Goal: Answer question/provide support: Share knowledge or assist other users

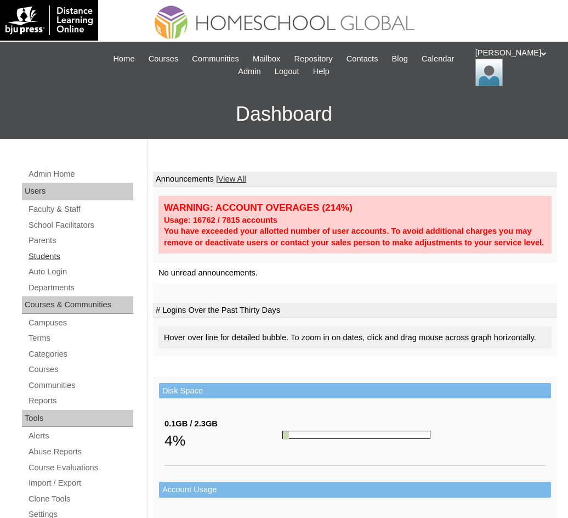
click at [52, 257] on link "Students" at bounding box center [80, 257] width 106 height 14
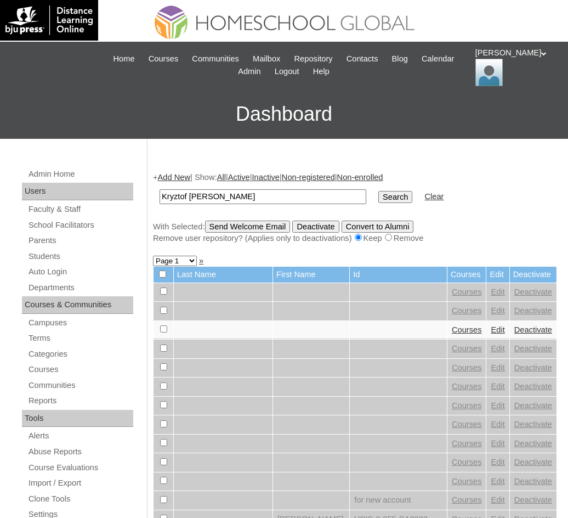
type input "Kryztof M. Torres"
click at [378, 200] on input "Search" at bounding box center [395, 197] width 34 height 12
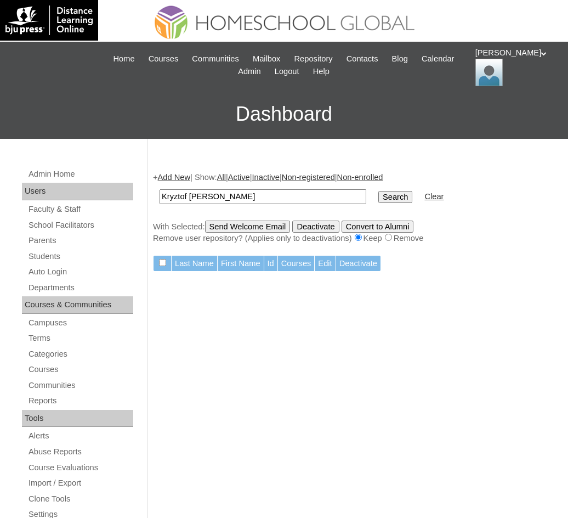
click at [246, 200] on input "Kryztof M. Torres" at bounding box center [263, 196] width 207 height 15
type input "Kryztof"
click at [378, 195] on input "Search" at bounding box center [395, 197] width 34 height 12
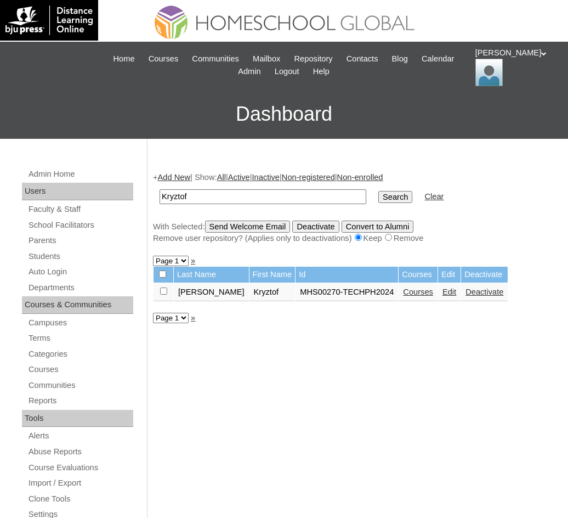
click at [403, 294] on link "Courses" at bounding box center [418, 291] width 30 height 9
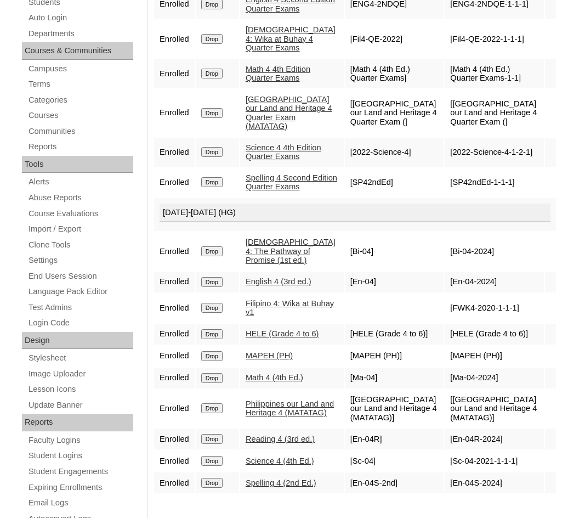
scroll to position [384, 0]
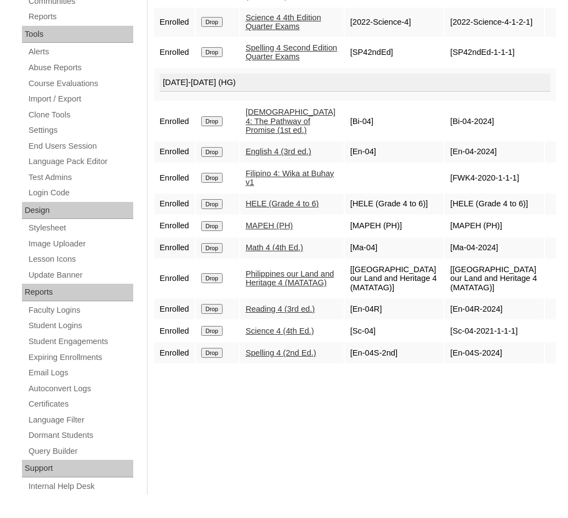
click at [278, 147] on link "English 4 (3rd ed.)" at bounding box center [279, 151] width 66 height 9
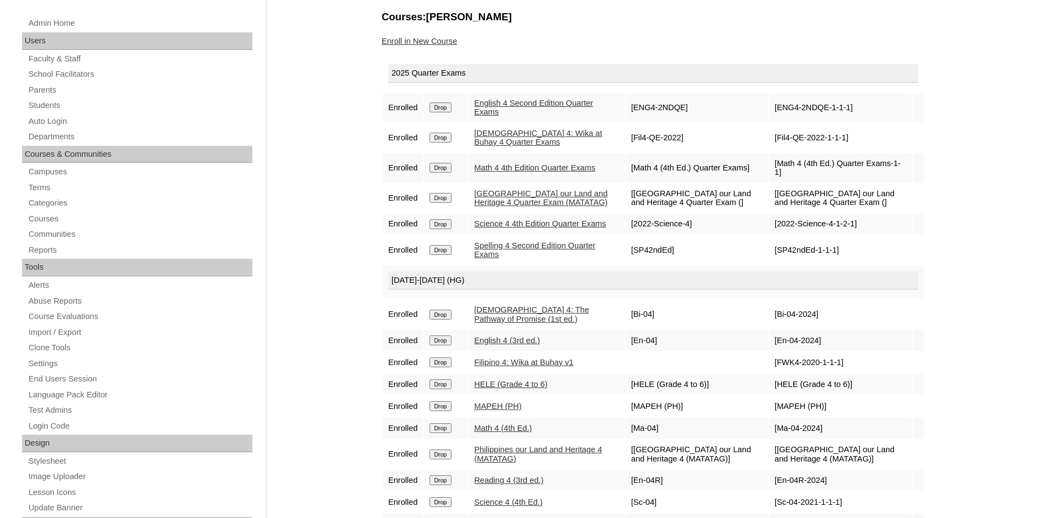
scroll to position [42, 0]
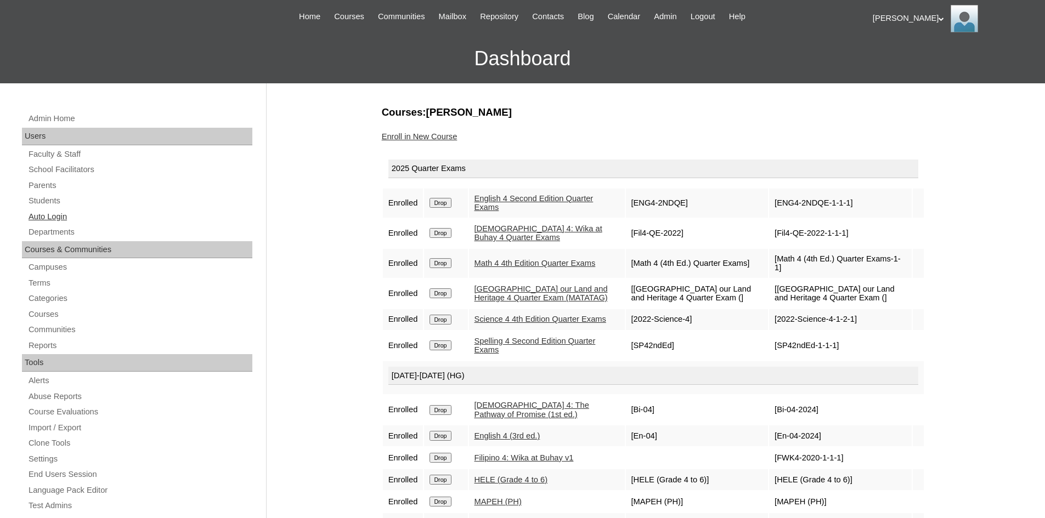
click at [56, 218] on link "Auto Login" at bounding box center [139, 217] width 225 height 14
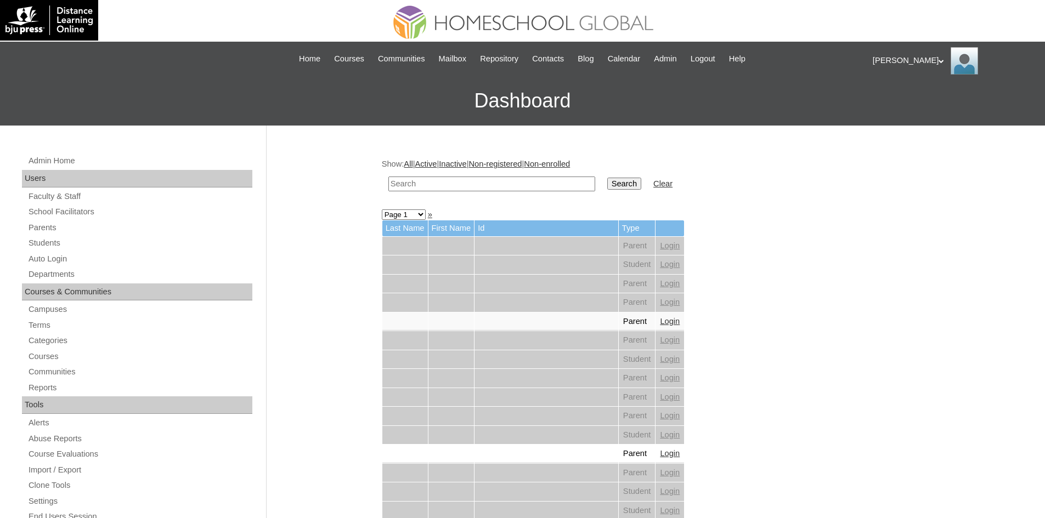
click at [480, 179] on input "text" at bounding box center [491, 184] width 207 height 15
paste input "MHS0997-TECHPH2022"
type input "MHS0997-TECHPH2022"
click at [607, 186] on input "Search" at bounding box center [624, 184] width 34 height 12
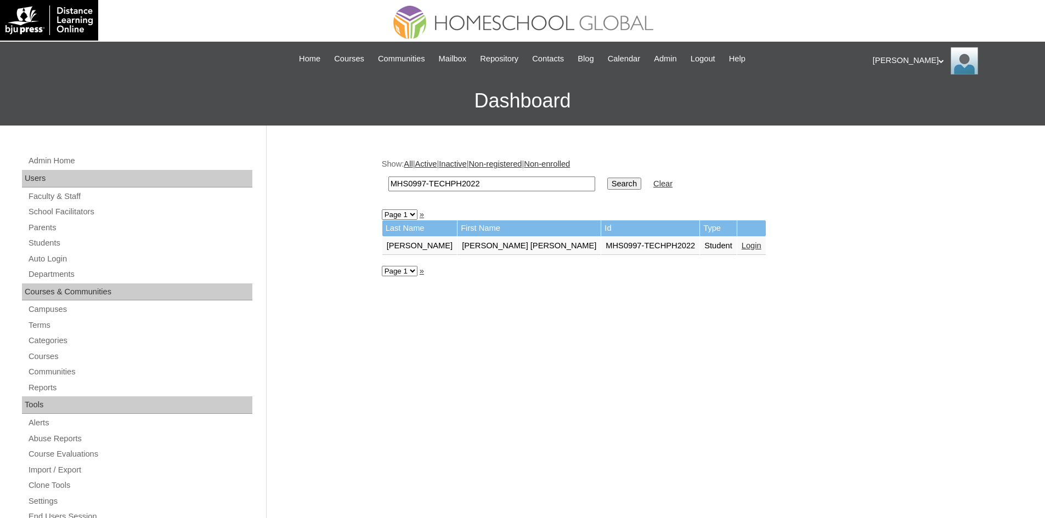
click at [742, 244] on link "Login" at bounding box center [752, 245] width 20 height 9
